Goal: Information Seeking & Learning: Find specific fact

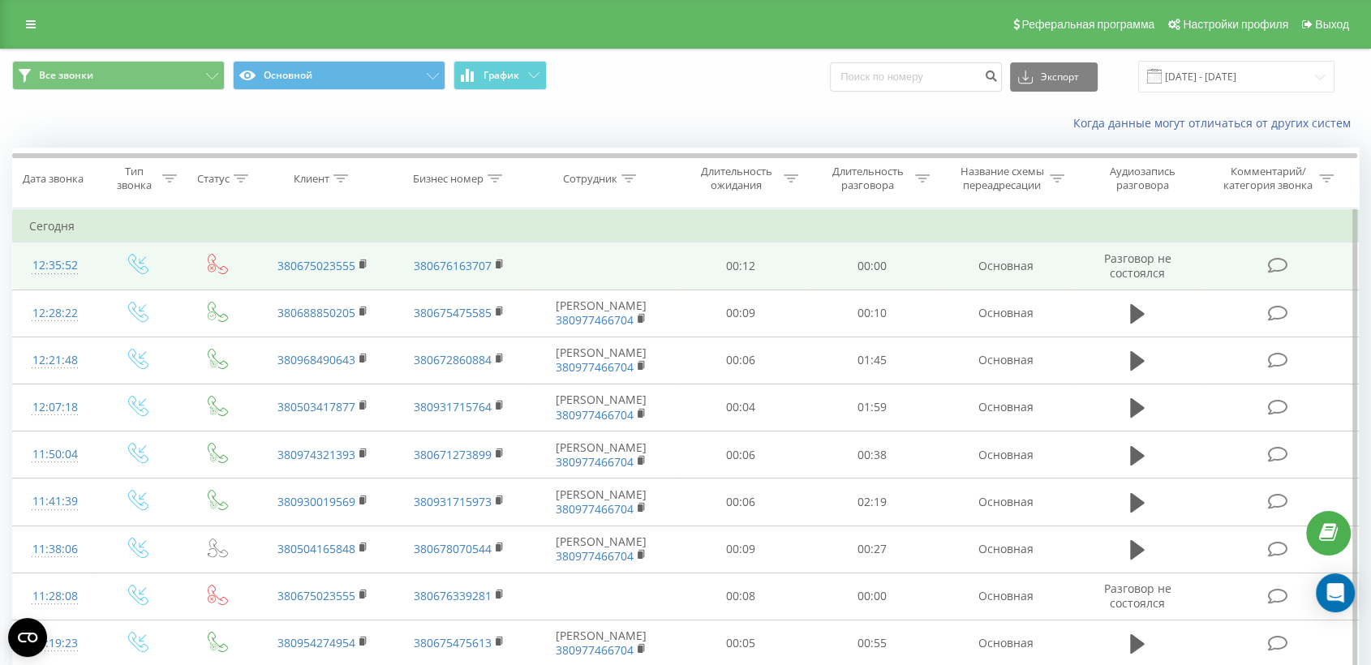
click at [1227, 274] on td at bounding box center [1279, 266] width 157 height 47
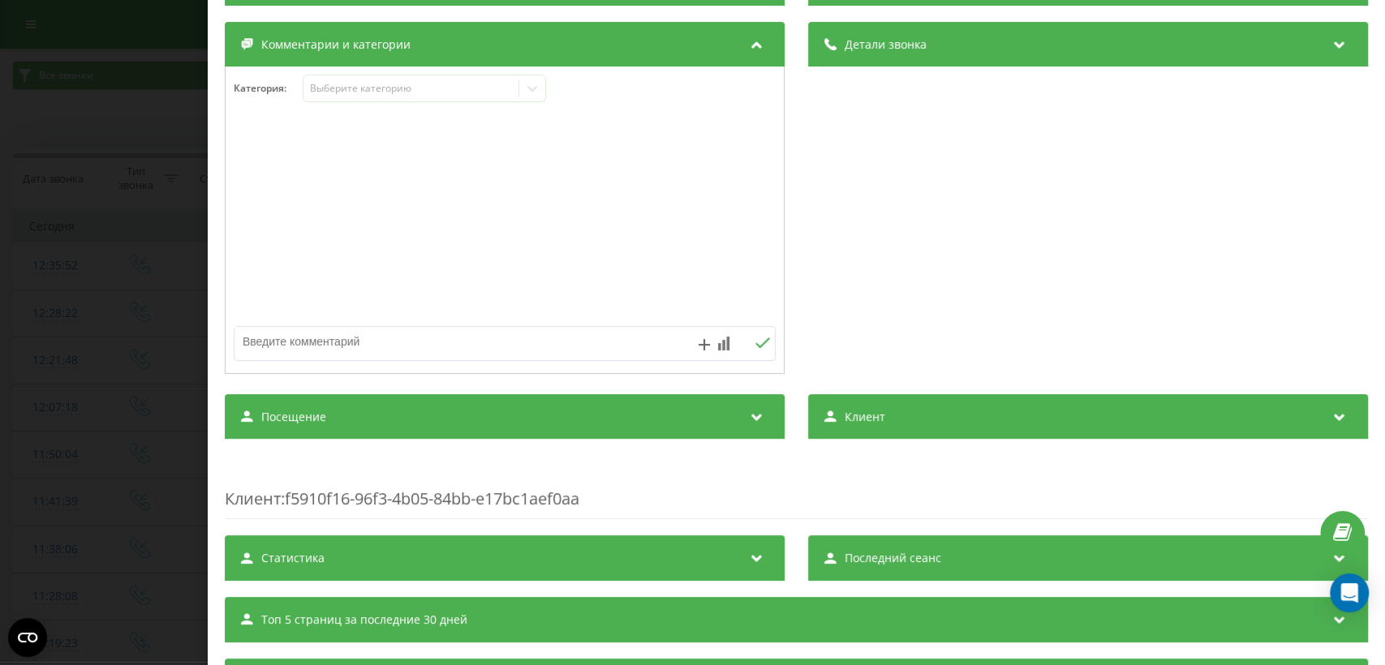
scroll to position [120, 0]
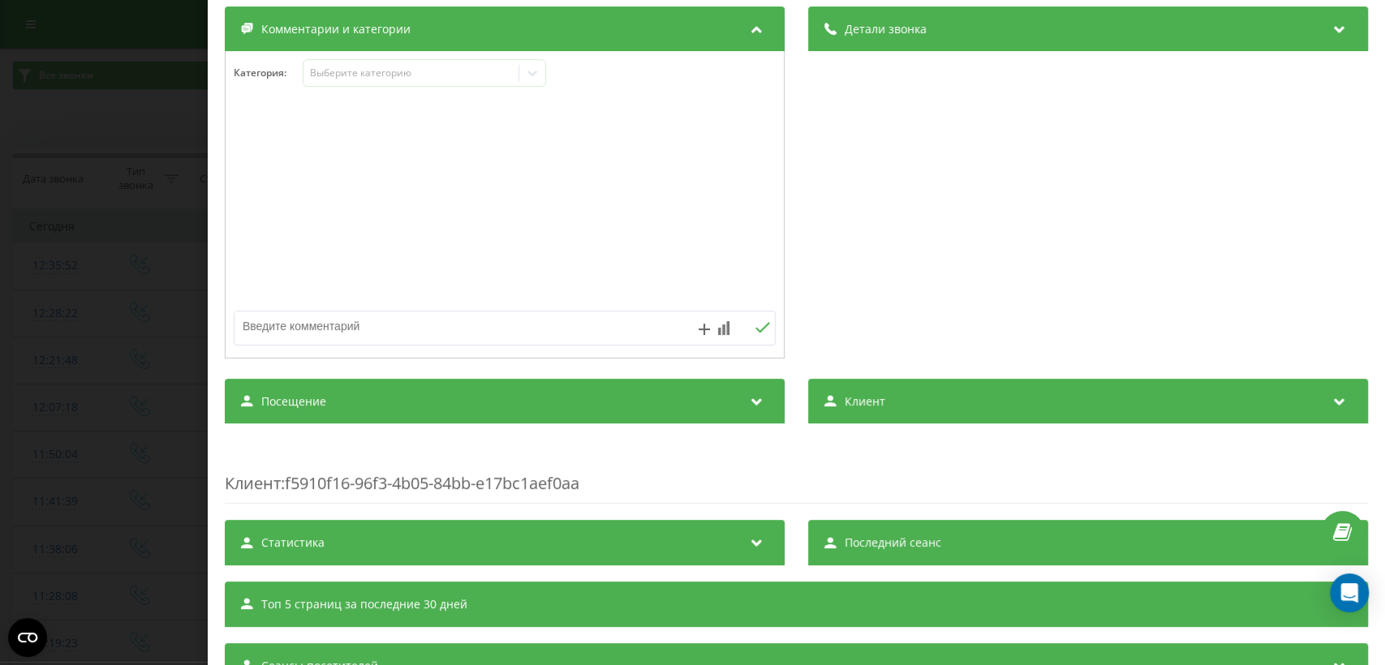
click at [715, 393] on div "Посещение" at bounding box center [505, 401] width 560 height 45
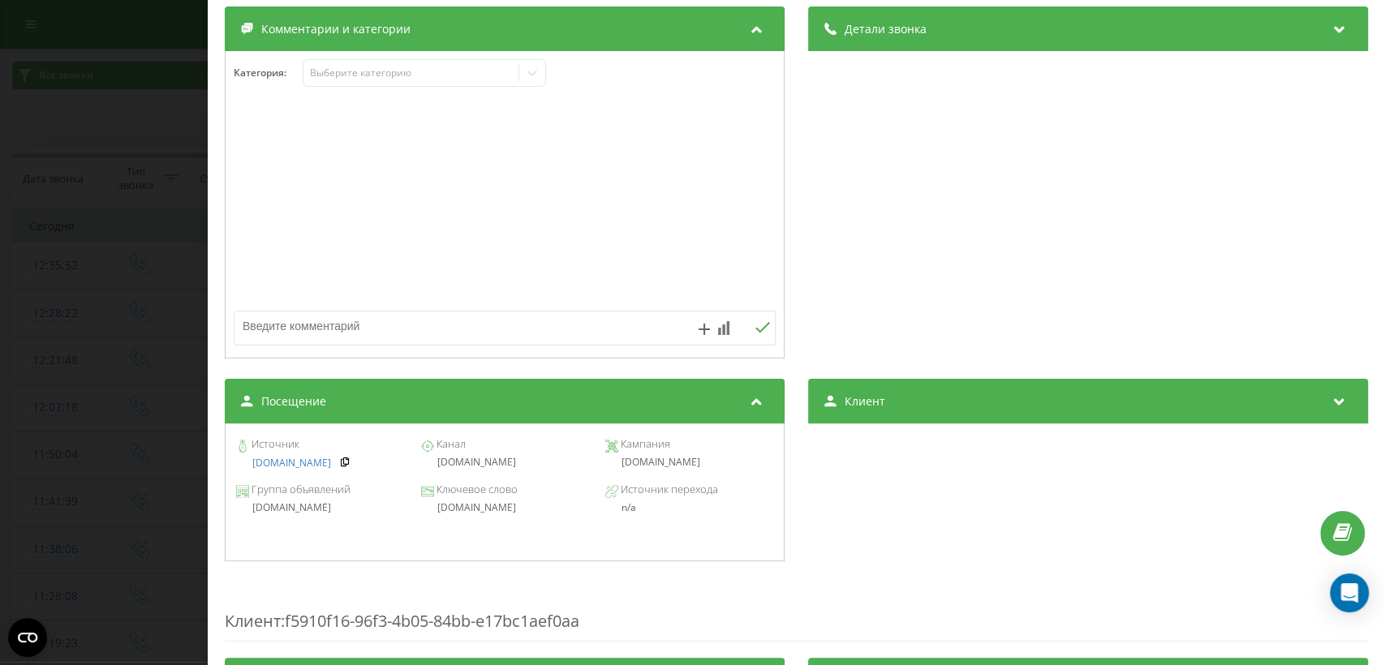
drag, startPoint x: 602, startPoint y: 467, endPoint x: 698, endPoint y: 462, distance: 95.9
click at [698, 462] on div "[DOMAIN_NAME]" at bounding box center [689, 462] width 168 height 11
copy div "[DOMAIN_NAME]"
